Goal: Task Accomplishment & Management: Use online tool/utility

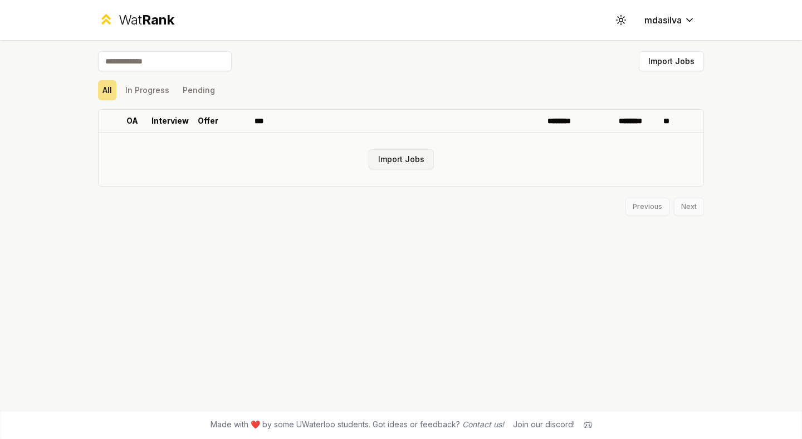
click at [392, 164] on button "Import Jobs" at bounding box center [400, 159] width 65 height 20
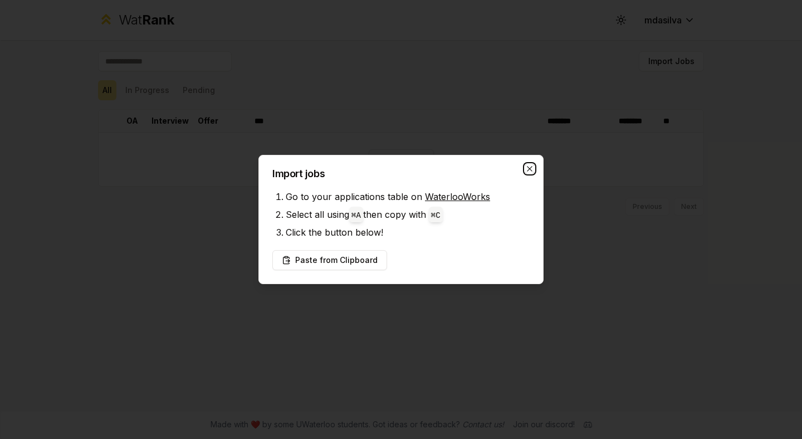
click at [532, 166] on icon "button" at bounding box center [529, 168] width 9 height 9
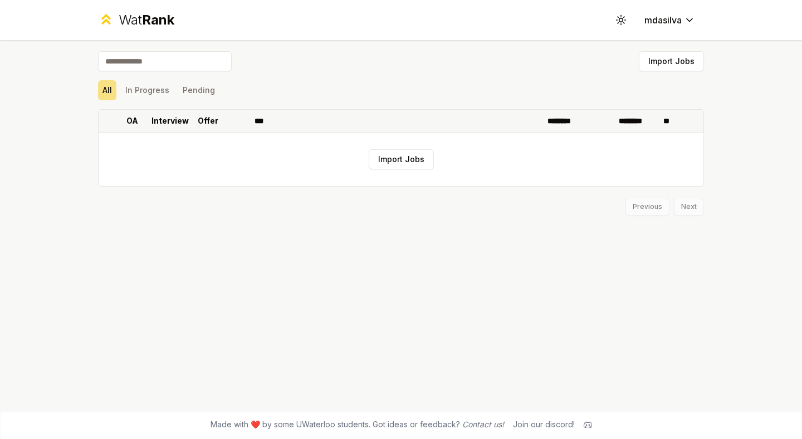
click at [470, 120] on th "***" at bounding box center [396, 121] width 293 height 22
click at [416, 164] on button "Import Jobs" at bounding box center [400, 159] width 65 height 20
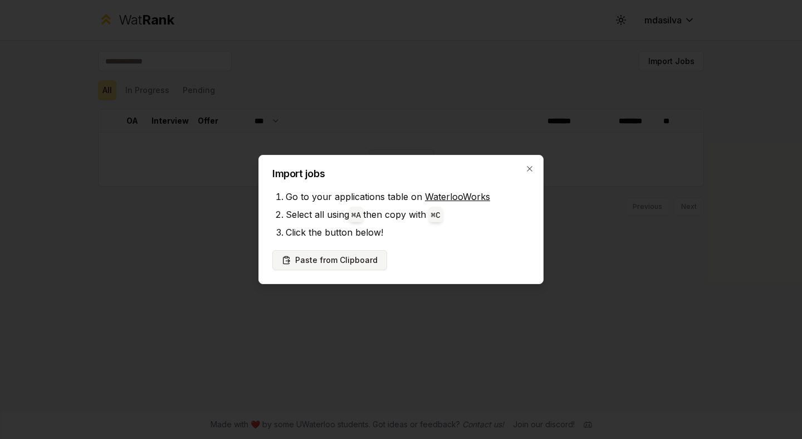
click at [332, 260] on button "Paste from Clipboard" at bounding box center [329, 260] width 115 height 20
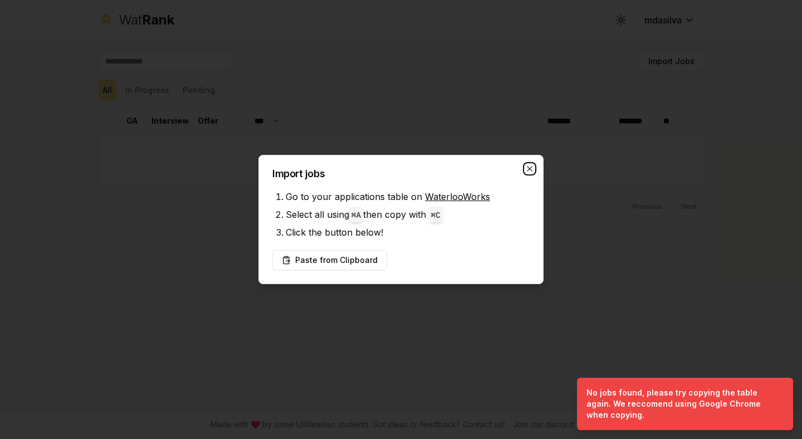
click at [525, 169] on icon "button" at bounding box center [529, 168] width 9 height 9
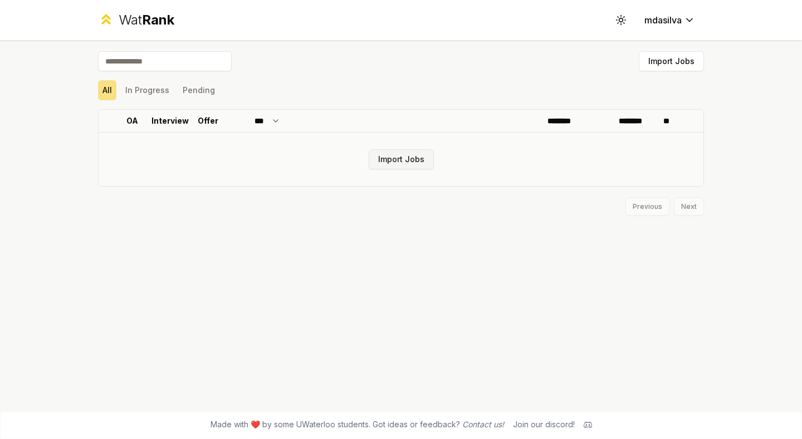
click at [416, 163] on button "Import Jobs" at bounding box center [400, 159] width 65 height 20
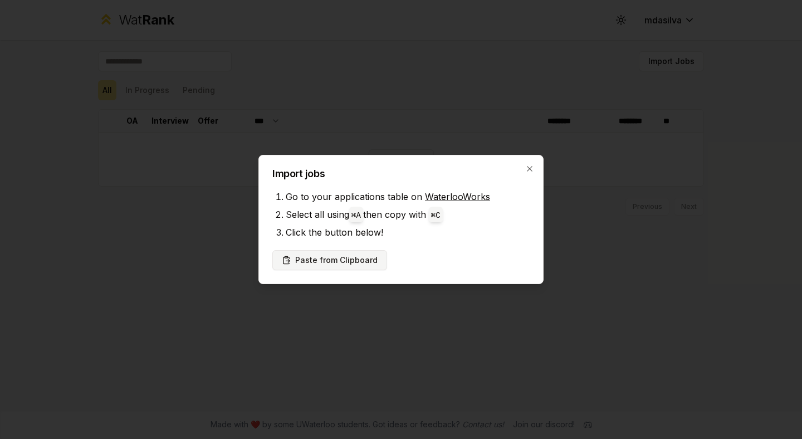
click at [319, 263] on button "Paste from Clipboard" at bounding box center [329, 260] width 115 height 20
